Goal: Information Seeking & Learning: Check status

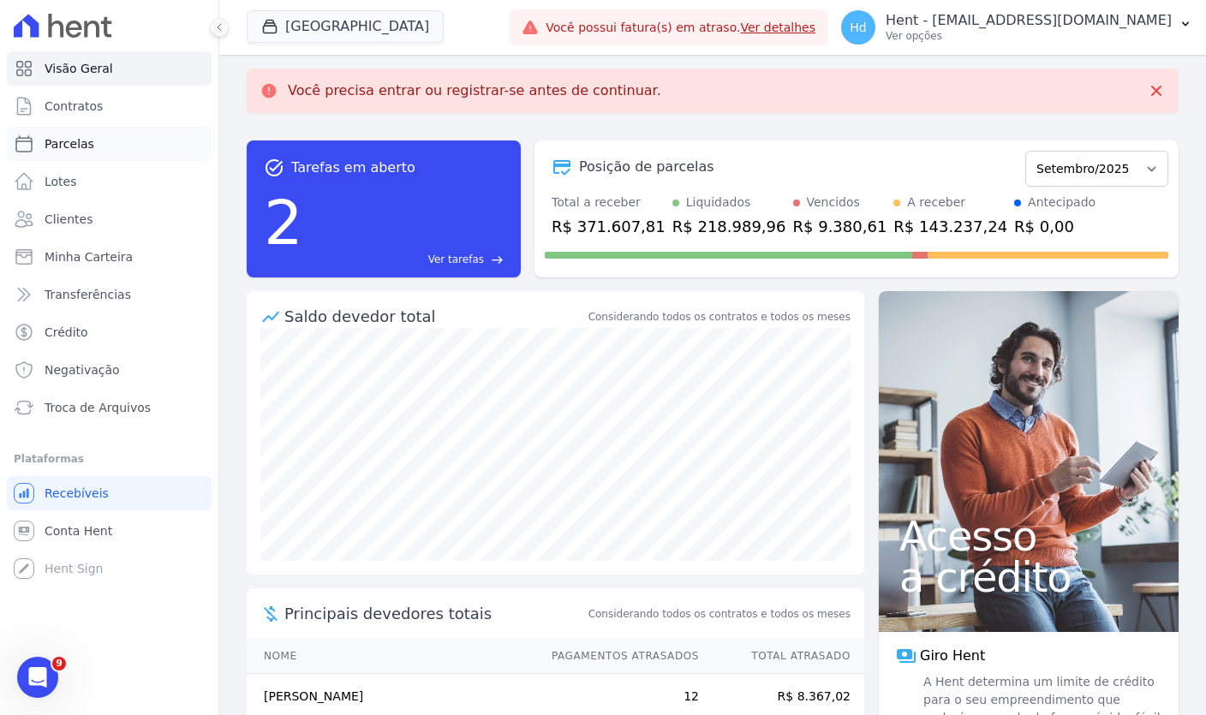
click at [93, 147] on link "Parcelas" at bounding box center [109, 144] width 205 height 34
select select
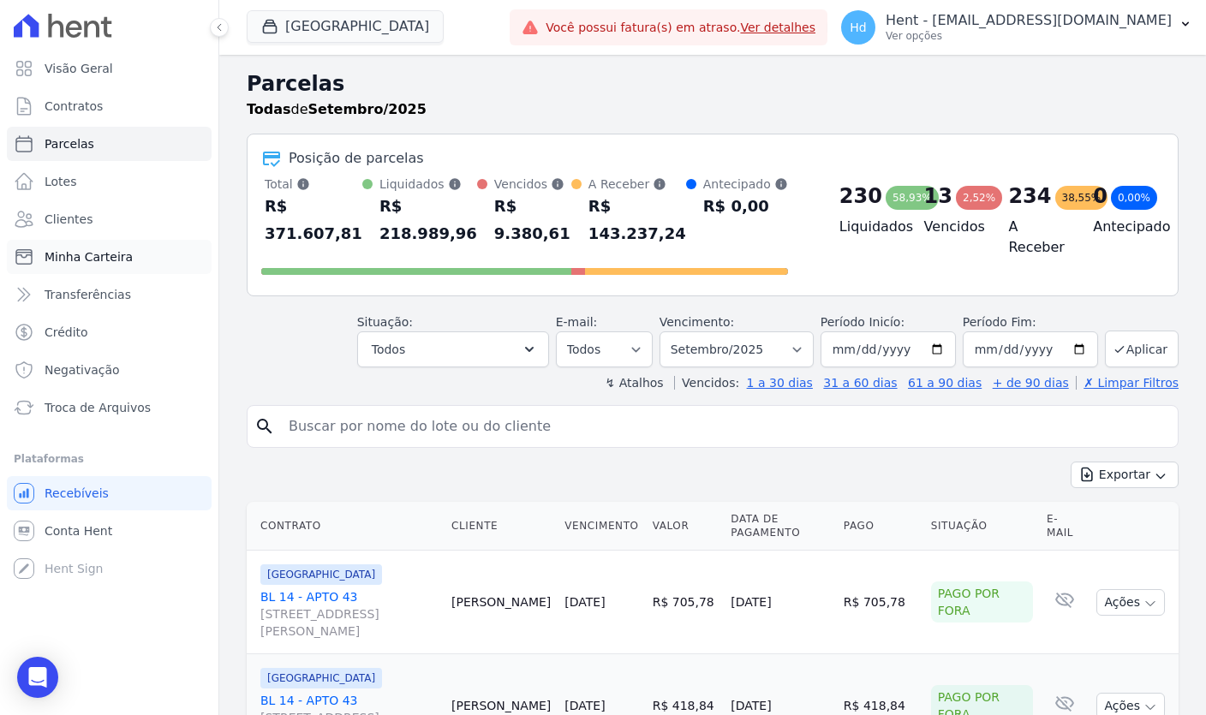
click at [137, 251] on link "Minha Carteira" at bounding box center [109, 257] width 205 height 34
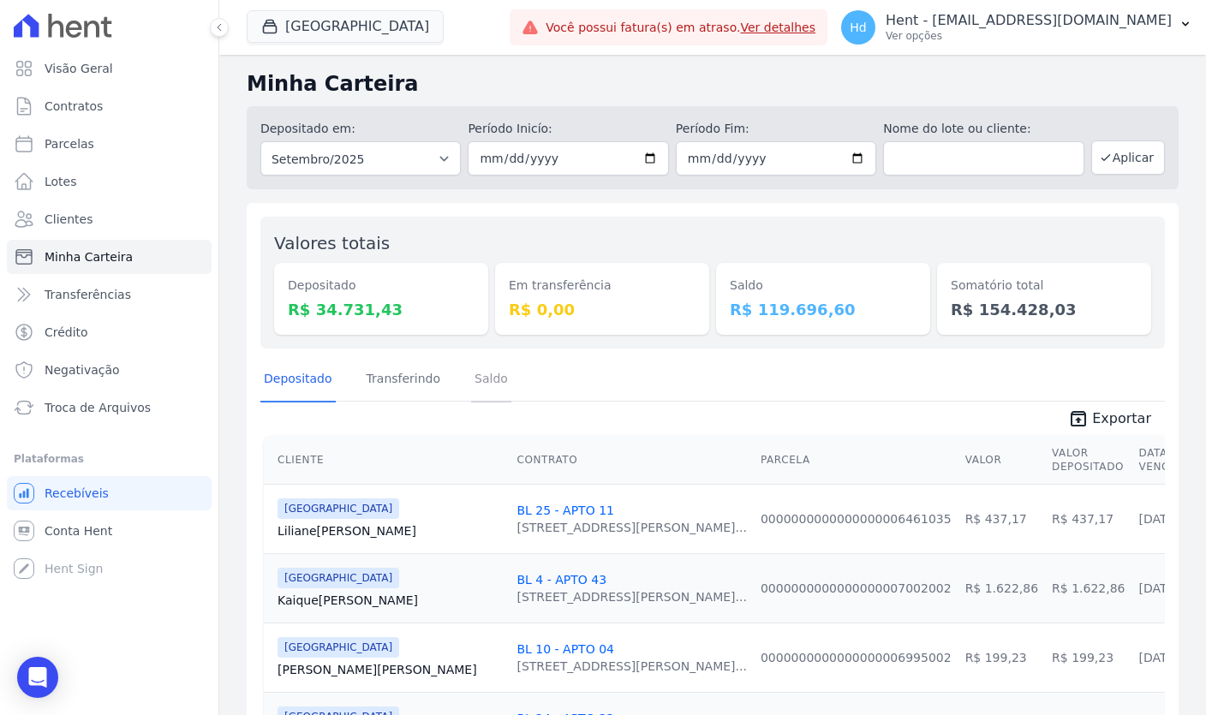
click at [492, 380] on link "Saldo" at bounding box center [491, 380] width 40 height 45
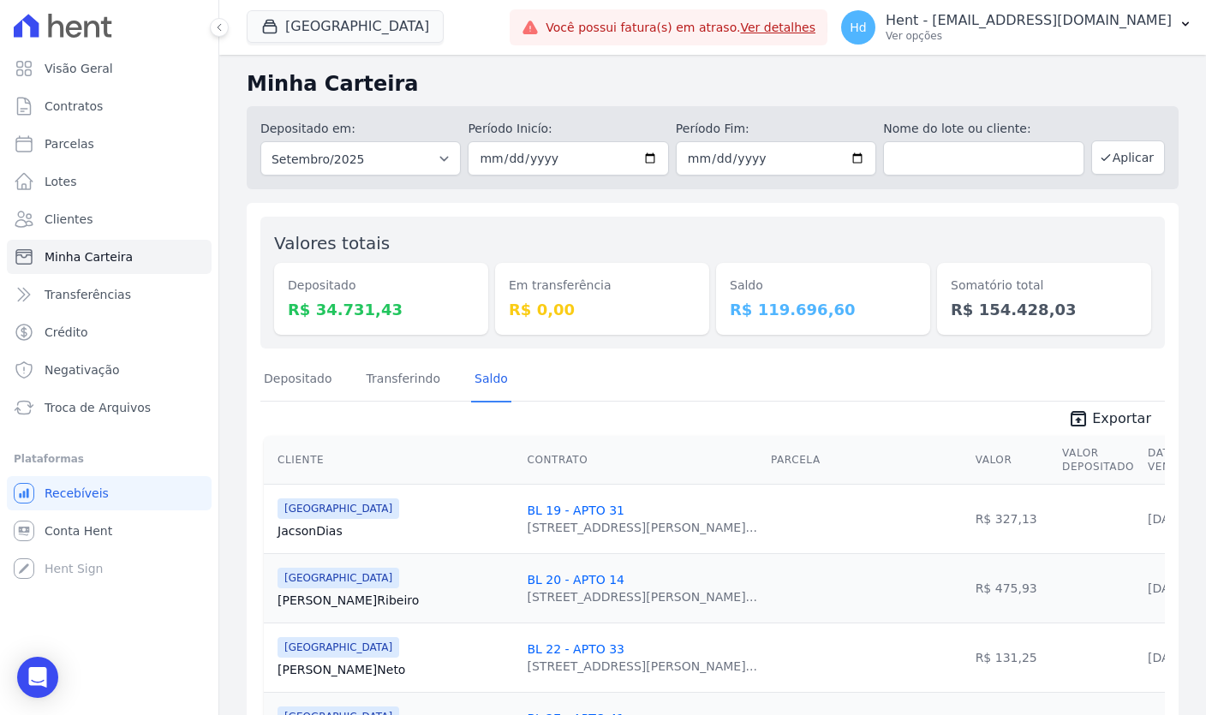
scroll to position [51, 0]
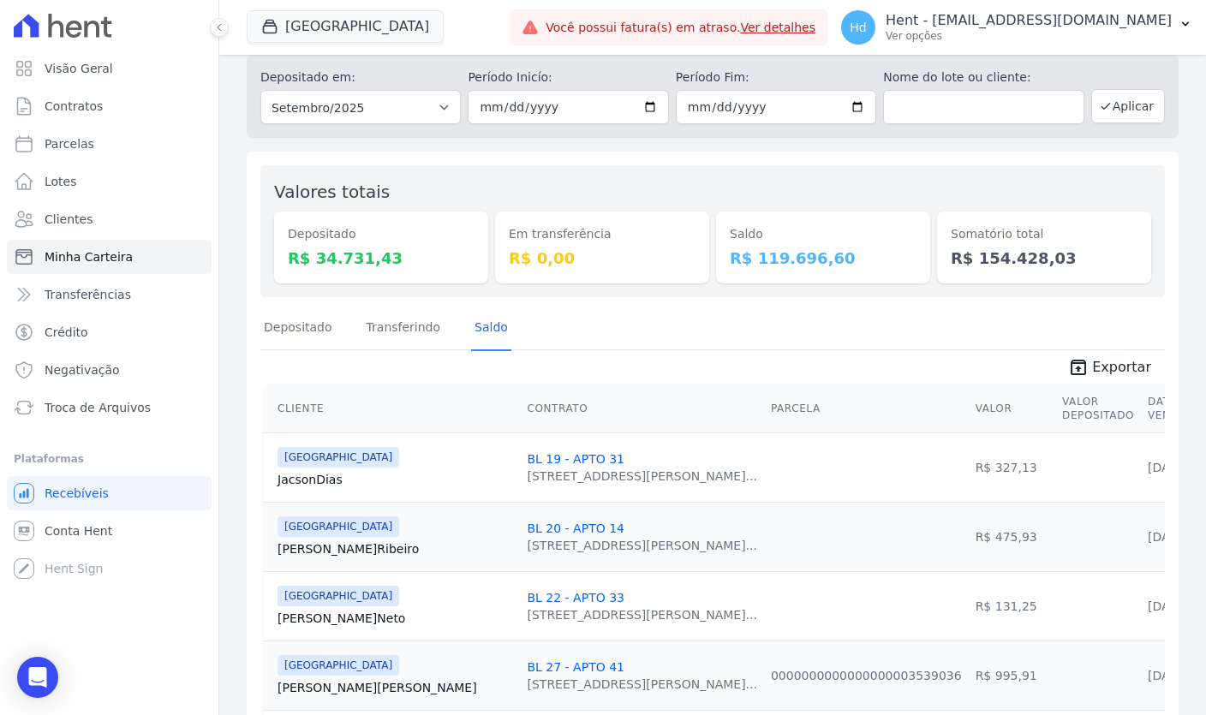
click at [527, 457] on link "BL 19 - APTO 31" at bounding box center [575, 459] width 97 height 14
click at [123, 535] on link "Conta Hent" at bounding box center [109, 531] width 205 height 34
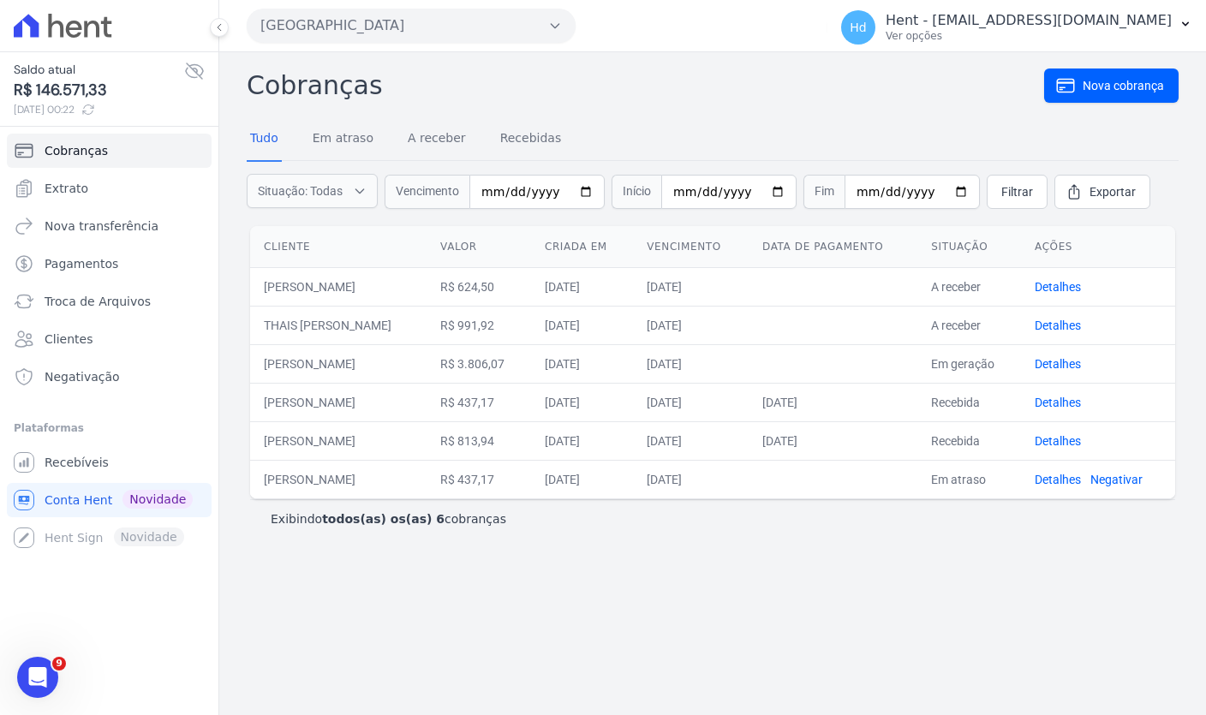
click at [97, 95] on span "R$ 146.571,33" at bounding box center [99, 90] width 171 height 23
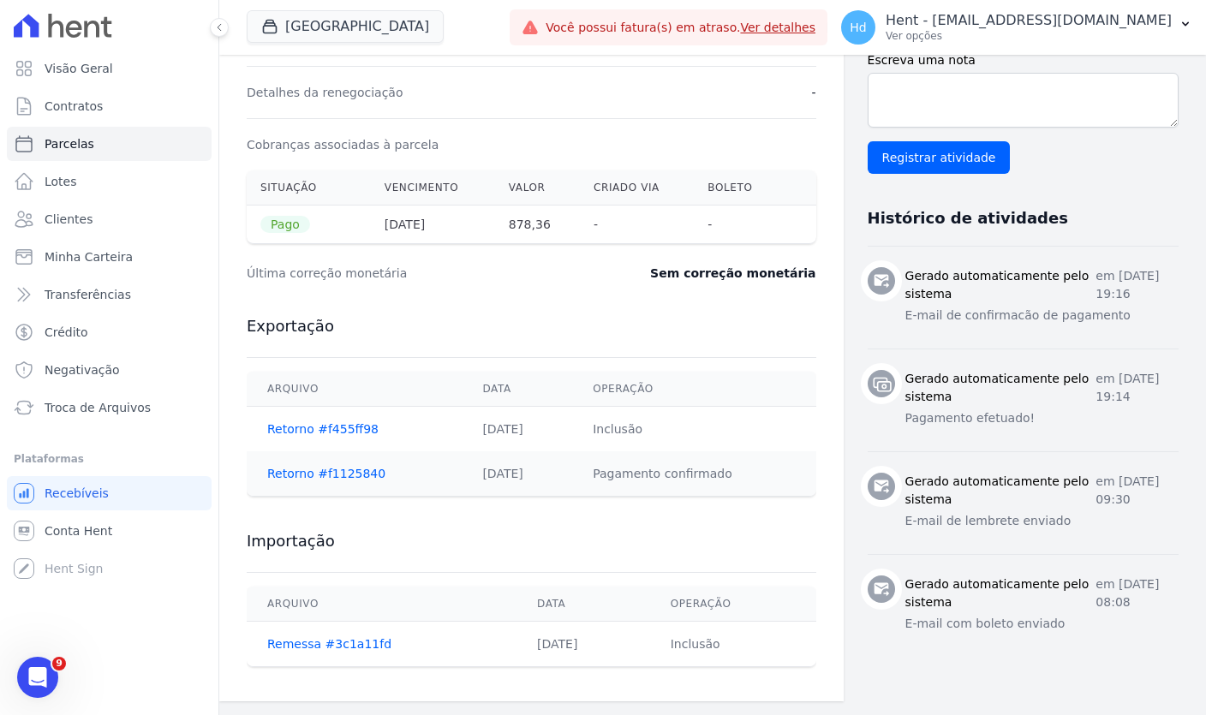
scroll to position [239, 0]
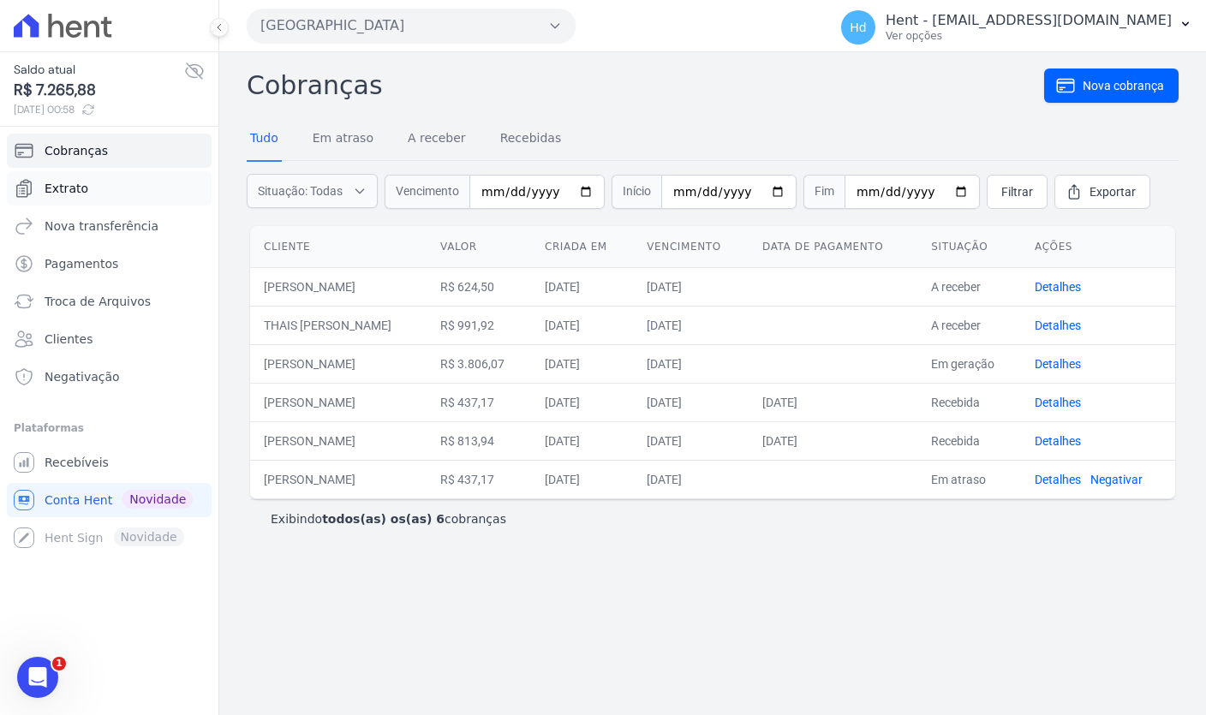
click at [124, 190] on link "Extrato" at bounding box center [109, 188] width 205 height 34
click at [147, 187] on link "Extrato" at bounding box center [109, 188] width 205 height 34
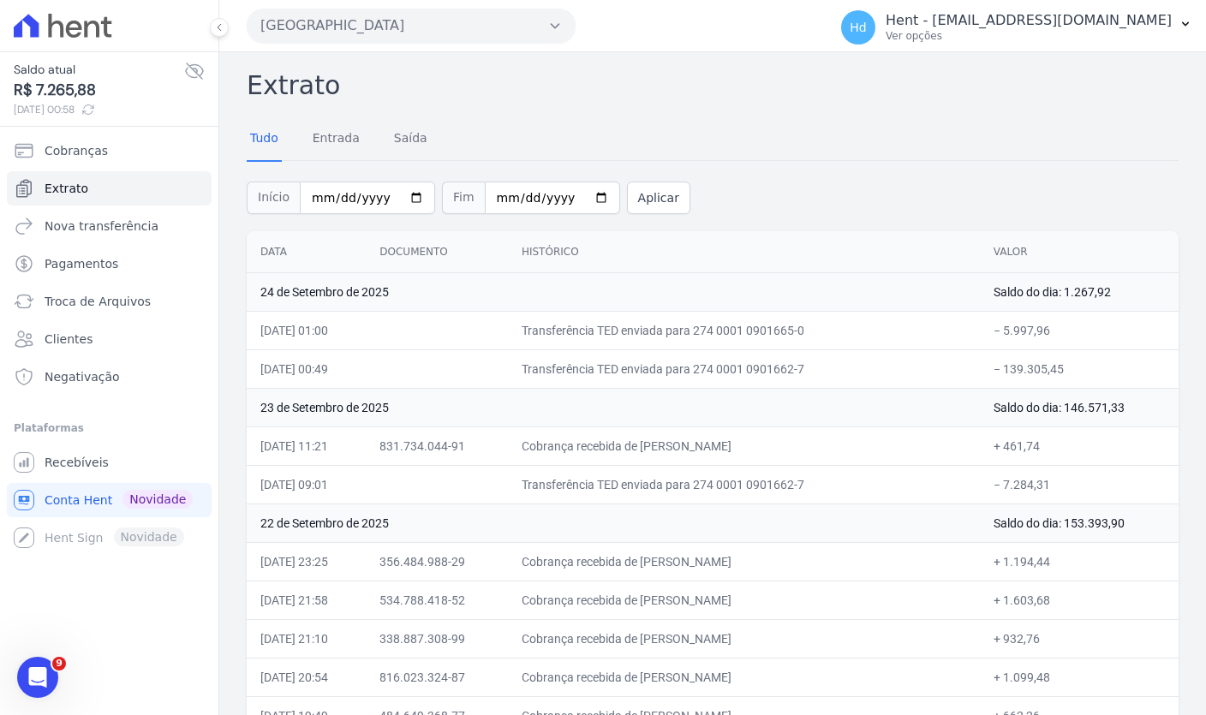
click at [95, 114] on icon at bounding box center [88, 110] width 14 height 14
